Goal: Task Accomplishment & Management: Manage account settings

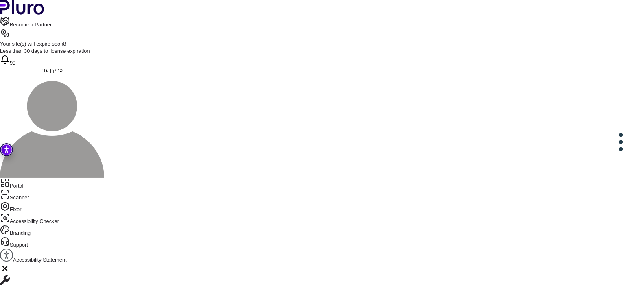
scroll to position [63, 0]
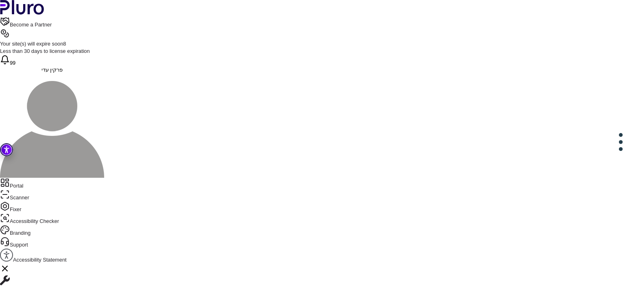
drag, startPoint x: 300, startPoint y: 137, endPoint x: 195, endPoint y: 137, distance: 105.0
drag, startPoint x: 254, startPoint y: 183, endPoint x: 273, endPoint y: 181, distance: 19.2
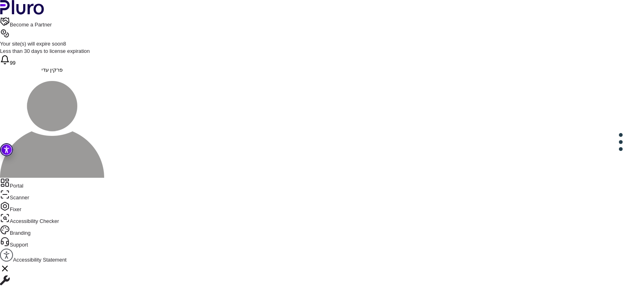
drag, startPoint x: 213, startPoint y: 179, endPoint x: 316, endPoint y: 180, distance: 103.7
copy div "**********"
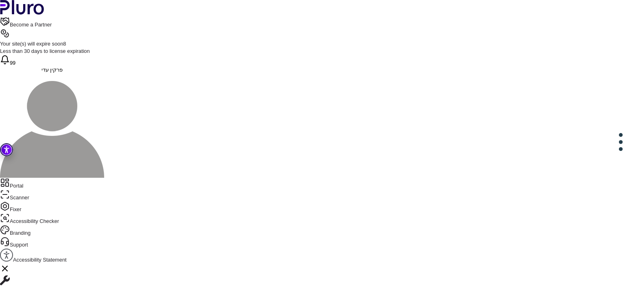
drag, startPoint x: 213, startPoint y: 166, endPoint x: 283, endPoint y: 164, distance: 70.0
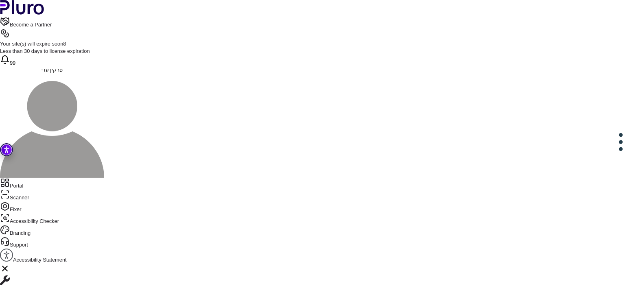
copy div "**********"
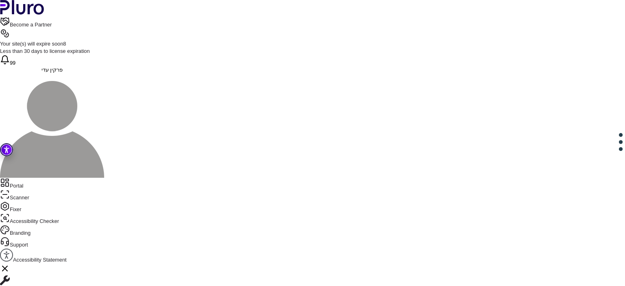
drag, startPoint x: 201, startPoint y: 181, endPoint x: 238, endPoint y: 211, distance: 48.0
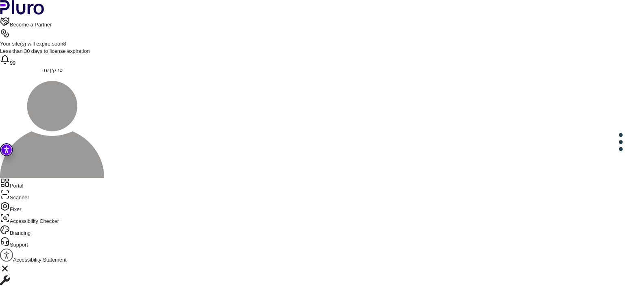
drag, startPoint x: 303, startPoint y: 182, endPoint x: 199, endPoint y: 180, distance: 103.8
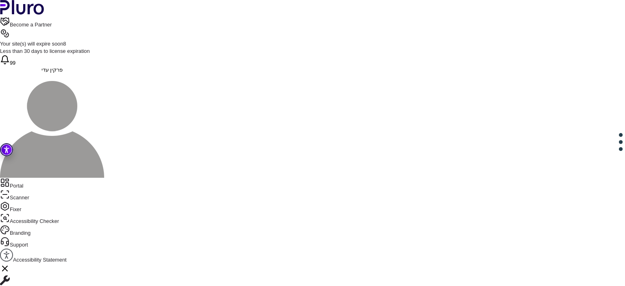
drag, startPoint x: 306, startPoint y: 167, endPoint x: 214, endPoint y: 165, distance: 92.4
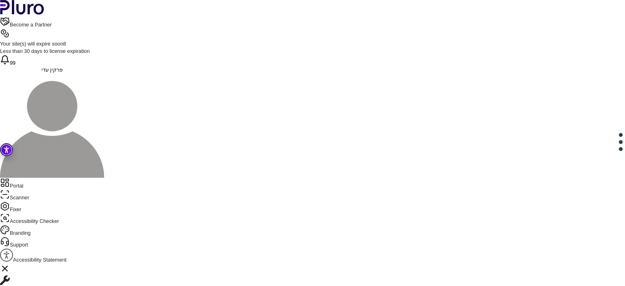
drag, startPoint x: 212, startPoint y: 166, endPoint x: 304, endPoint y: 167, distance: 91.9
copy div "**********"
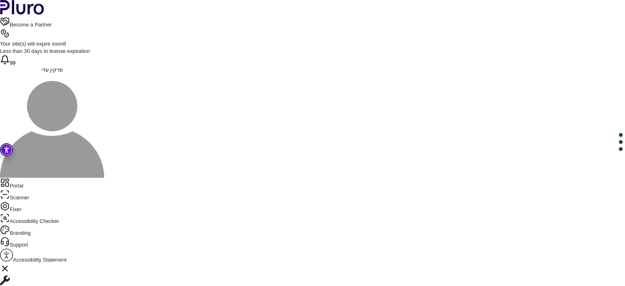
drag, startPoint x: 299, startPoint y: 165, endPoint x: 277, endPoint y: 164, distance: 22.0
drag, startPoint x: 402, startPoint y: 165, endPoint x: 426, endPoint y: 167, distance: 24.1
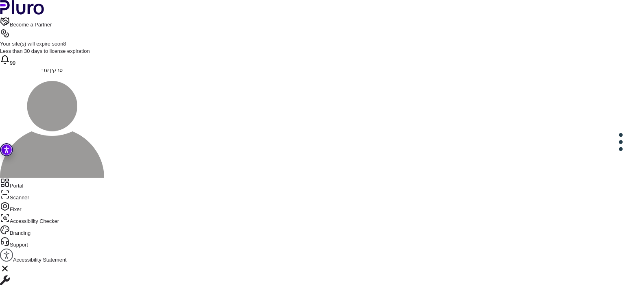
drag, startPoint x: 355, startPoint y: 172, endPoint x: 334, endPoint y: 171, distance: 21.2
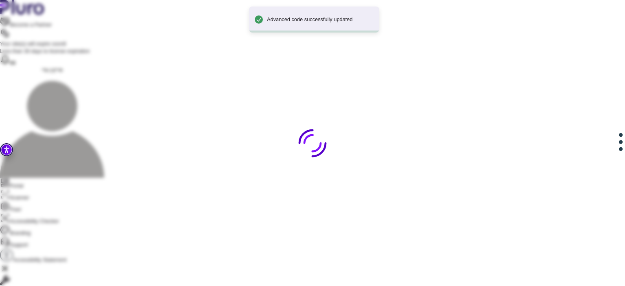
scroll to position [92, 0]
